Goal: Navigation & Orientation: Find specific page/section

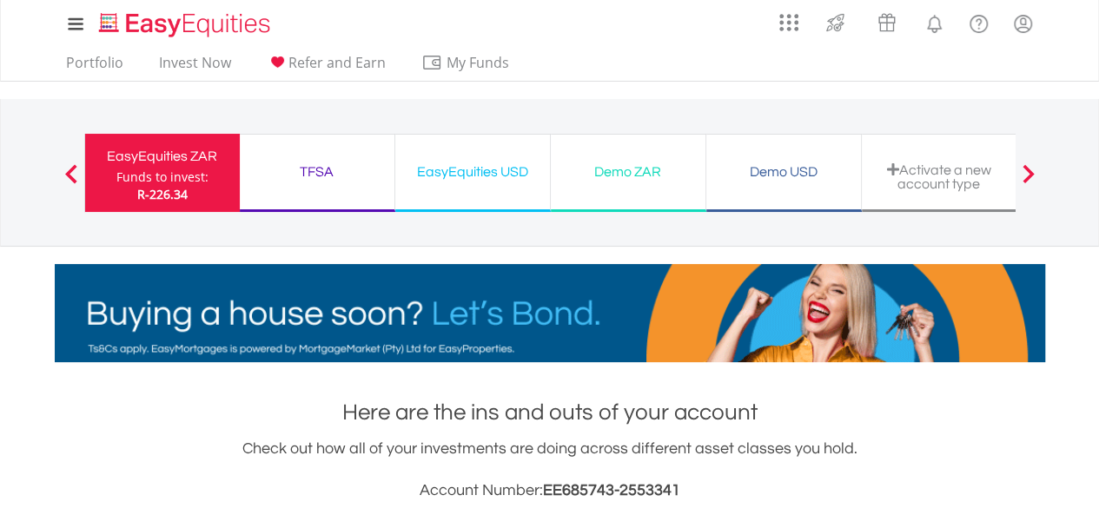
click at [150, 171] on div "Funds to invest:" at bounding box center [162, 177] width 92 height 17
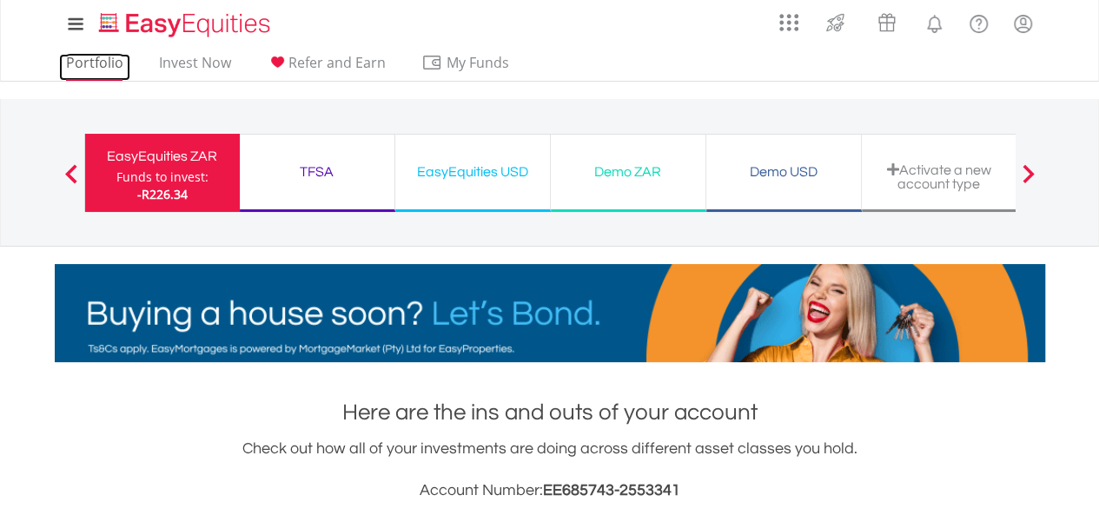
click at [96, 65] on link "Portfolio" at bounding box center [94, 67] width 71 height 27
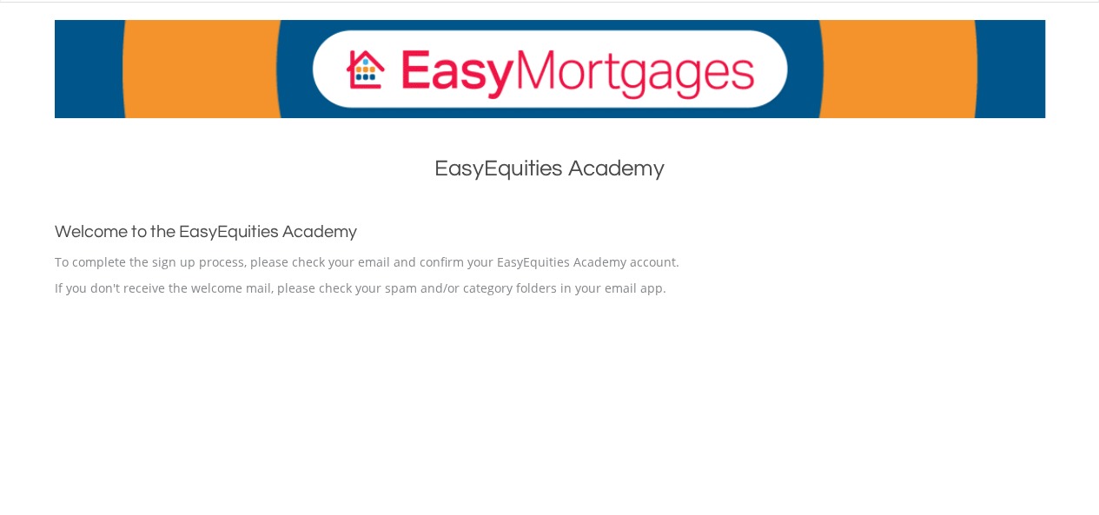
scroll to position [70, 0]
